Goal: Navigation & Orientation: Find specific page/section

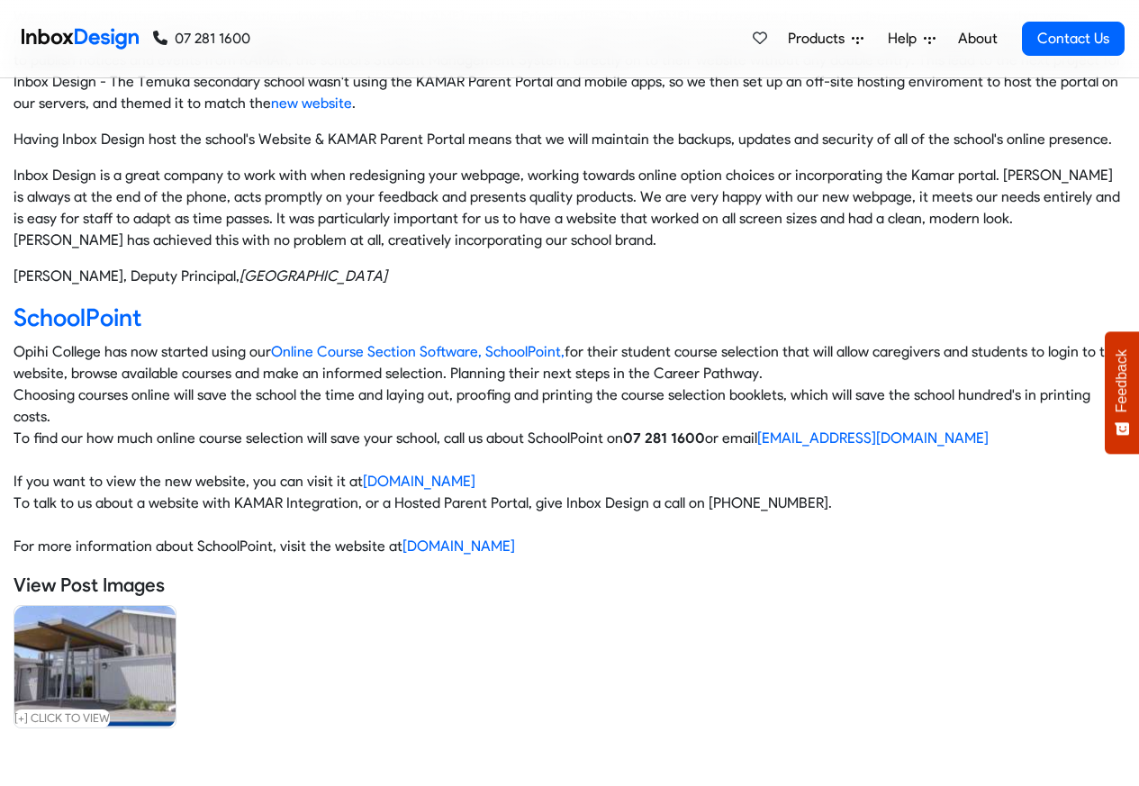
scroll to position [649, 0]
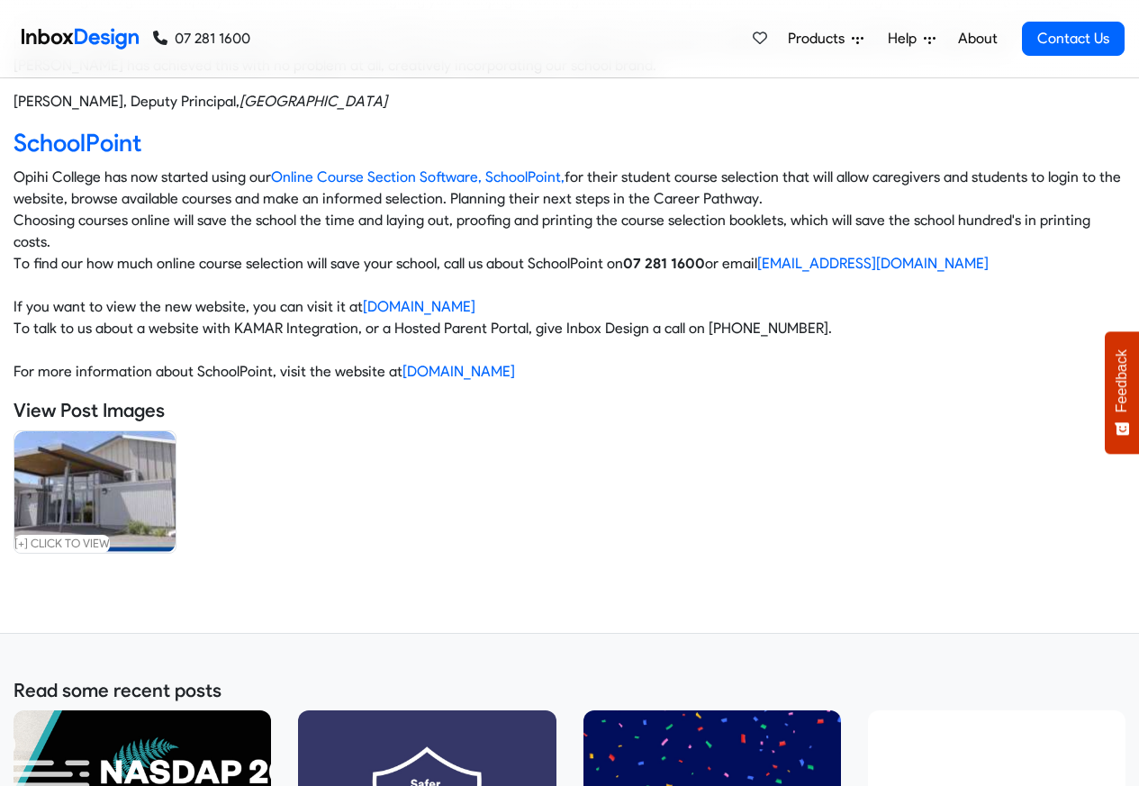
click at [977, 39] on link "About" at bounding box center [978, 39] width 50 height 36
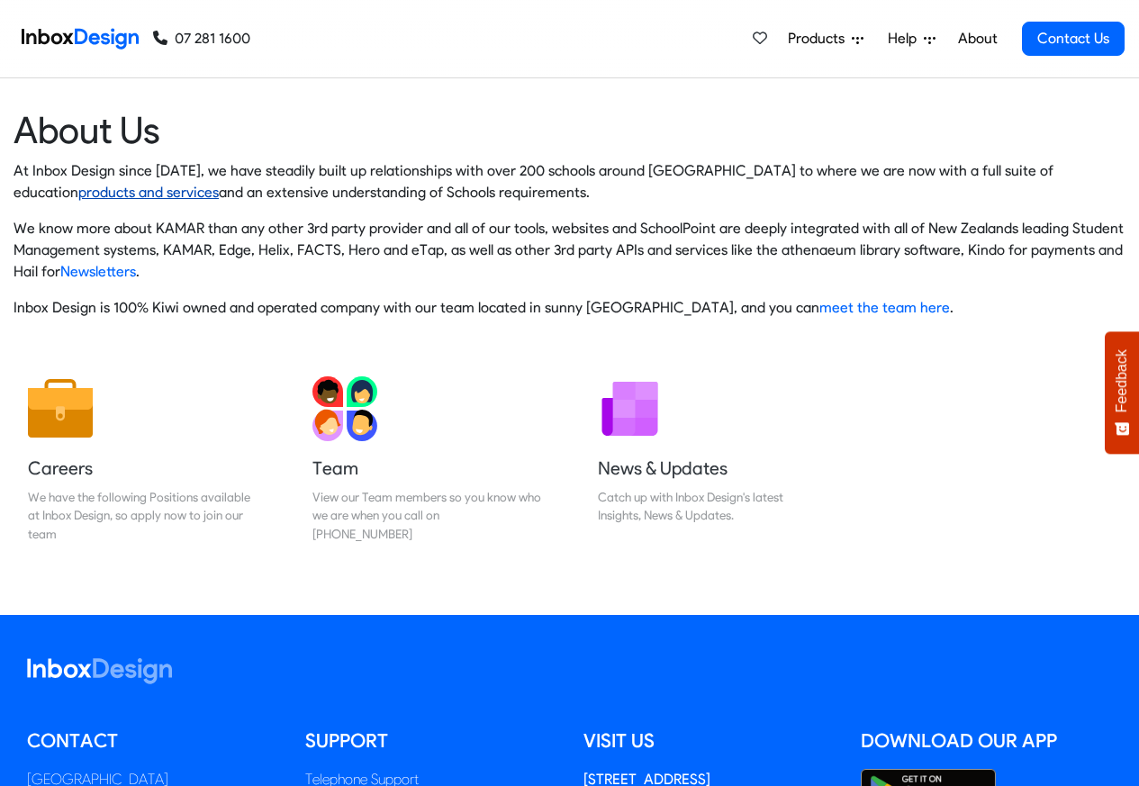
click at [78, 193] on link "products and services" at bounding box center [148, 192] width 141 height 17
